Goal: Task Accomplishment & Management: Use online tool/utility

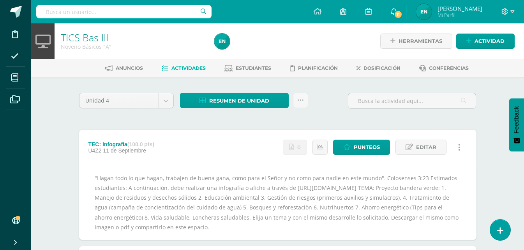
scroll to position [78, 0]
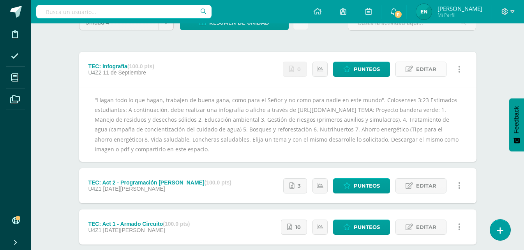
click at [416, 66] on span "Editar" at bounding box center [426, 69] width 20 height 14
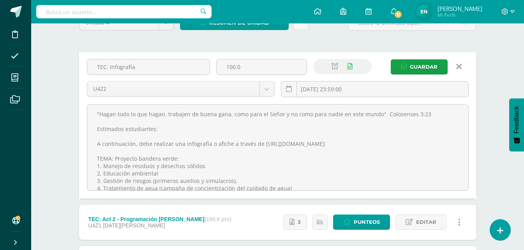
click at [462, 69] on link at bounding box center [459, 66] width 20 height 15
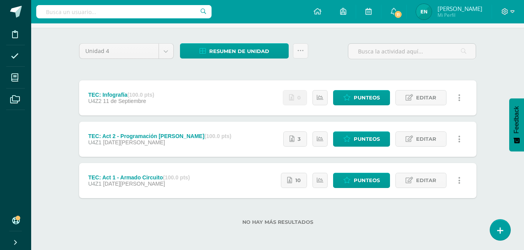
scroll to position [11, 0]
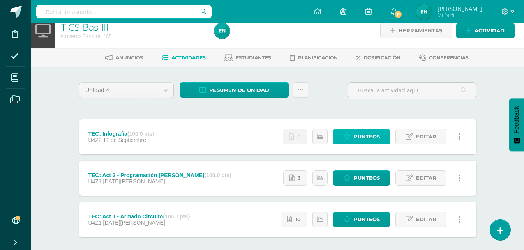
click at [366, 134] on span "Punteos" at bounding box center [367, 136] width 26 height 14
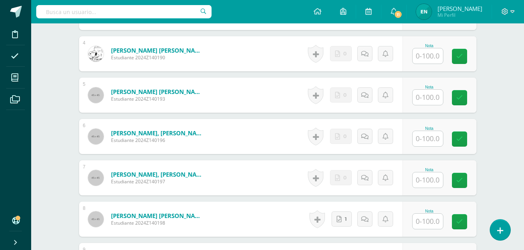
scroll to position [558, 0]
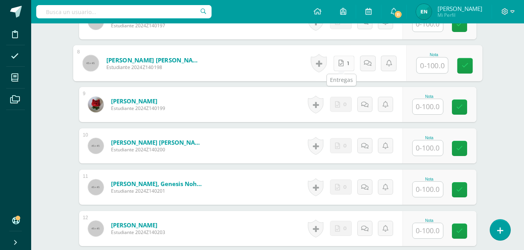
click at [346, 65] on link "1" at bounding box center [343, 63] width 21 height 16
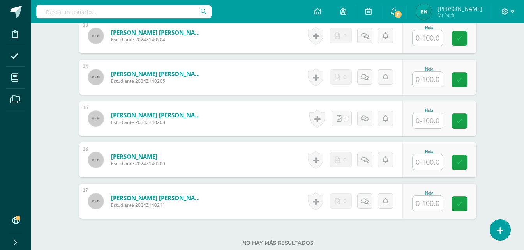
scroll to position [850, 0]
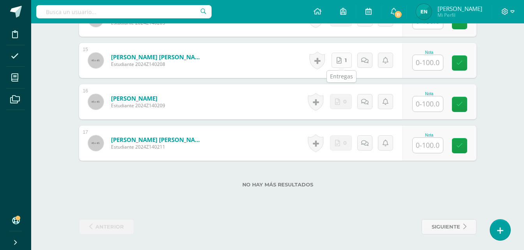
click at [342, 61] on link "1" at bounding box center [341, 60] width 20 height 15
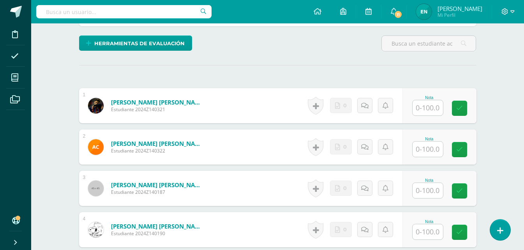
scroll to position [305, 0]
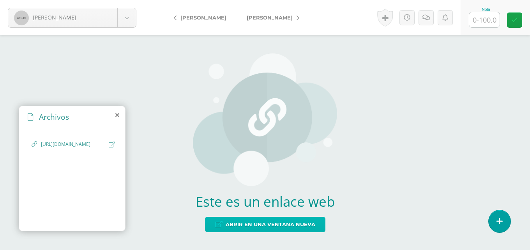
click at [242, 219] on span "Abrir en una ventana nueva" at bounding box center [270, 224] width 90 height 14
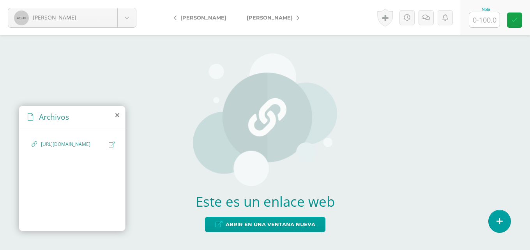
click at [76, 148] on span "https://docs.google.com/document/d/19GLQFVWiu3h_yTxi1RxYkOK5ld41Gu7zzX1Fd5GMYDs…" at bounding box center [73, 144] width 64 height 7
click at [77, 148] on span "https://docs.google.com/document/d/19GLQFVWiu3h_yTxi1RxYkOK5ld41Gu7zzX1Fd5GMYDs…" at bounding box center [73, 144] width 64 height 7
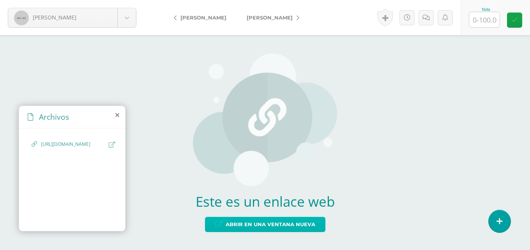
click at [263, 224] on span "Abrir en una ventana nueva" at bounding box center [270, 224] width 90 height 14
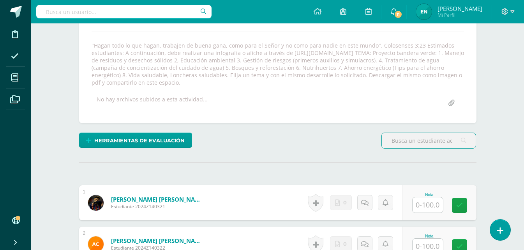
scroll to position [91, 0]
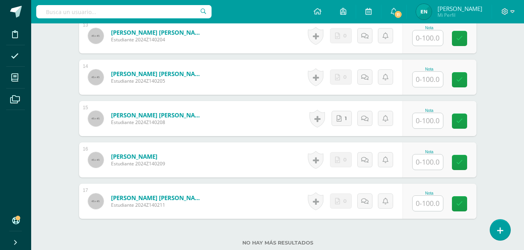
scroll to position [850, 0]
